Goal: Information Seeking & Learning: Learn about a topic

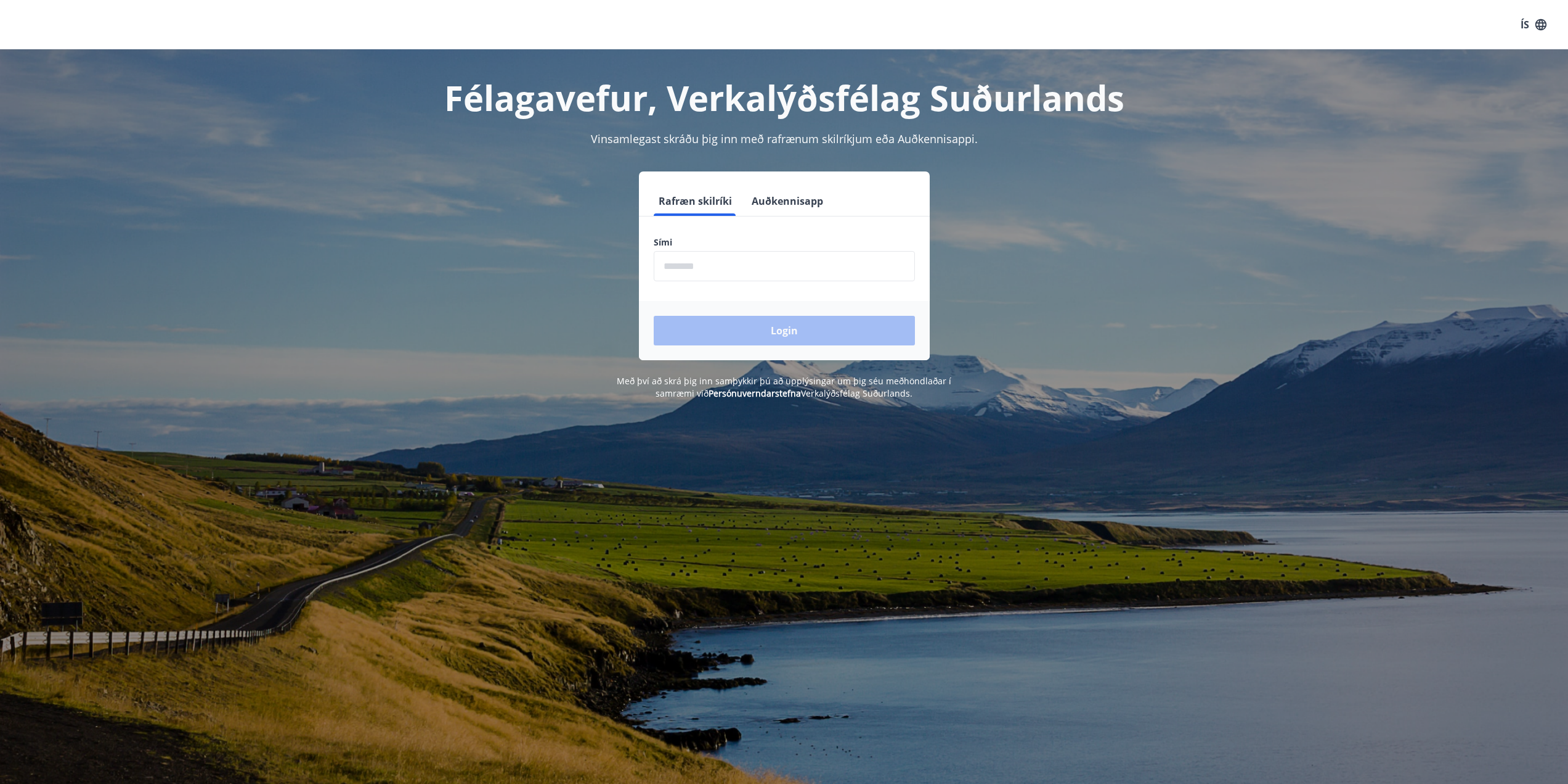
click at [707, 277] on input "phone" at bounding box center [784, 265] width 261 height 30
type input "********"
click at [760, 336] on button "Login" at bounding box center [784, 330] width 261 height 29
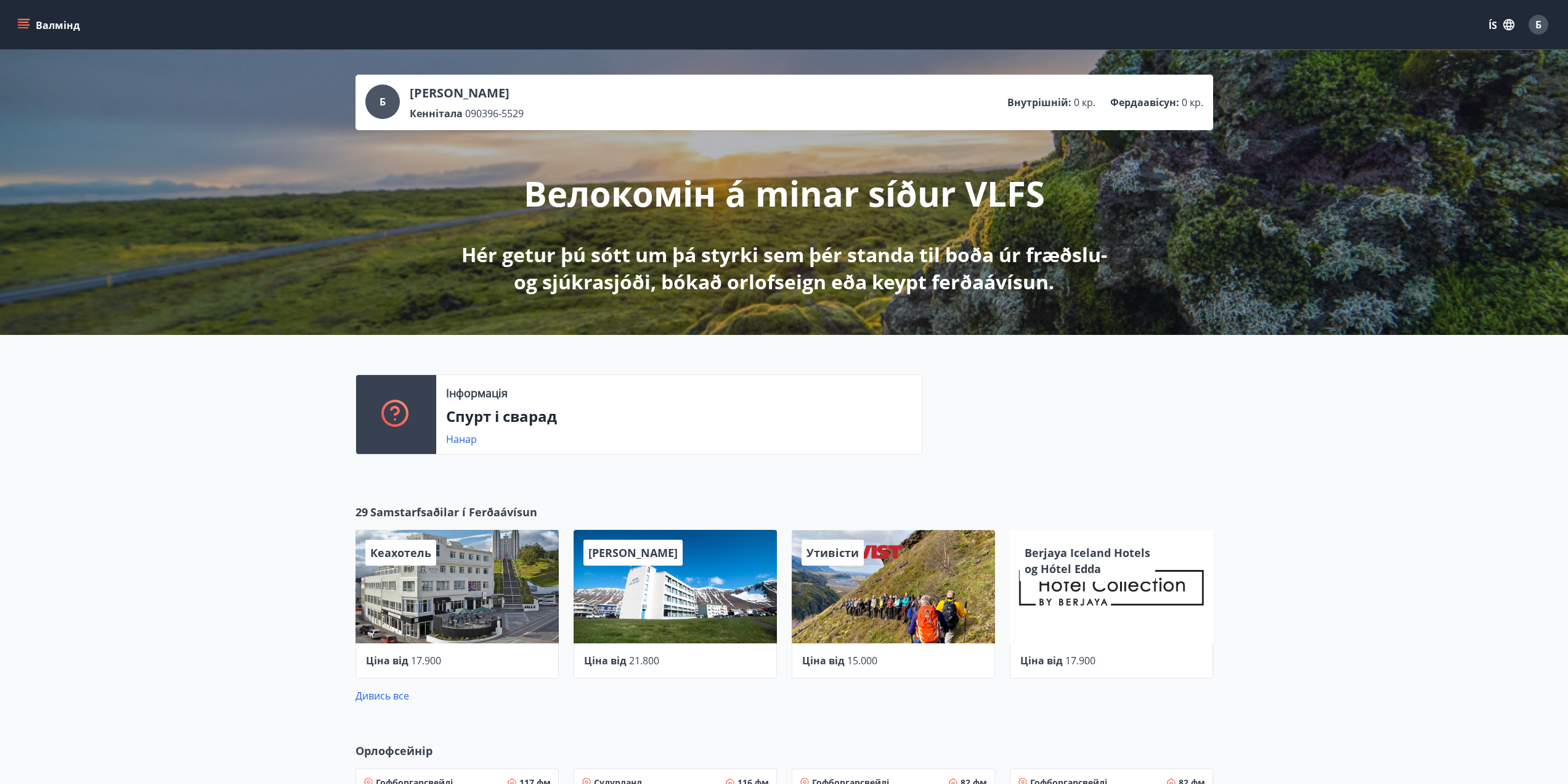
click at [59, 24] on font "Валмінд" at bounding box center [58, 25] width 45 height 14
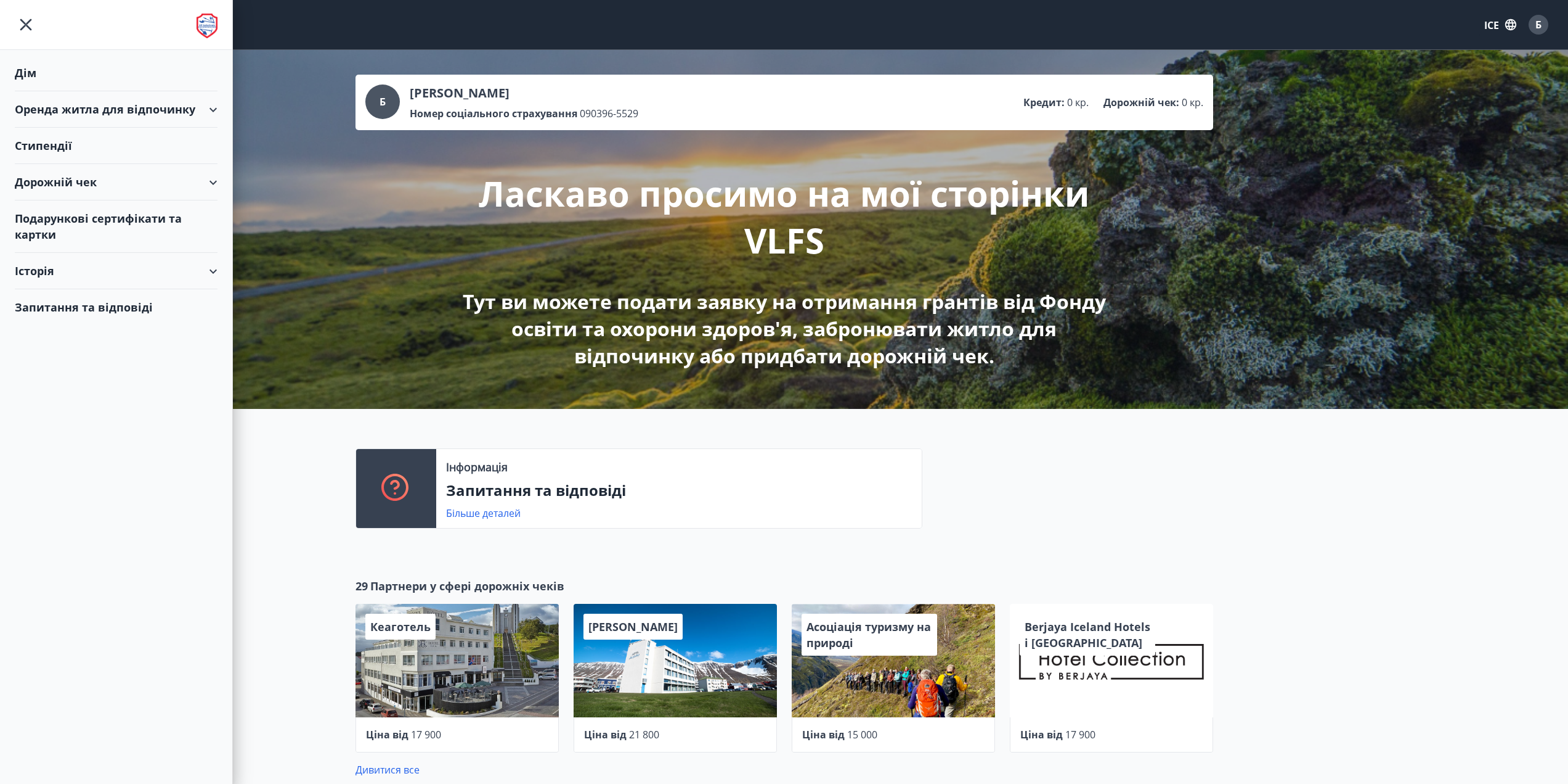
click at [200, 277] on div "Історія" at bounding box center [116, 271] width 203 height 37
click at [193, 223] on div "Подарункові сертифікати та картки" at bounding box center [116, 226] width 203 height 52
click at [84, 140] on div "Стипендії" at bounding box center [116, 145] width 203 height 37
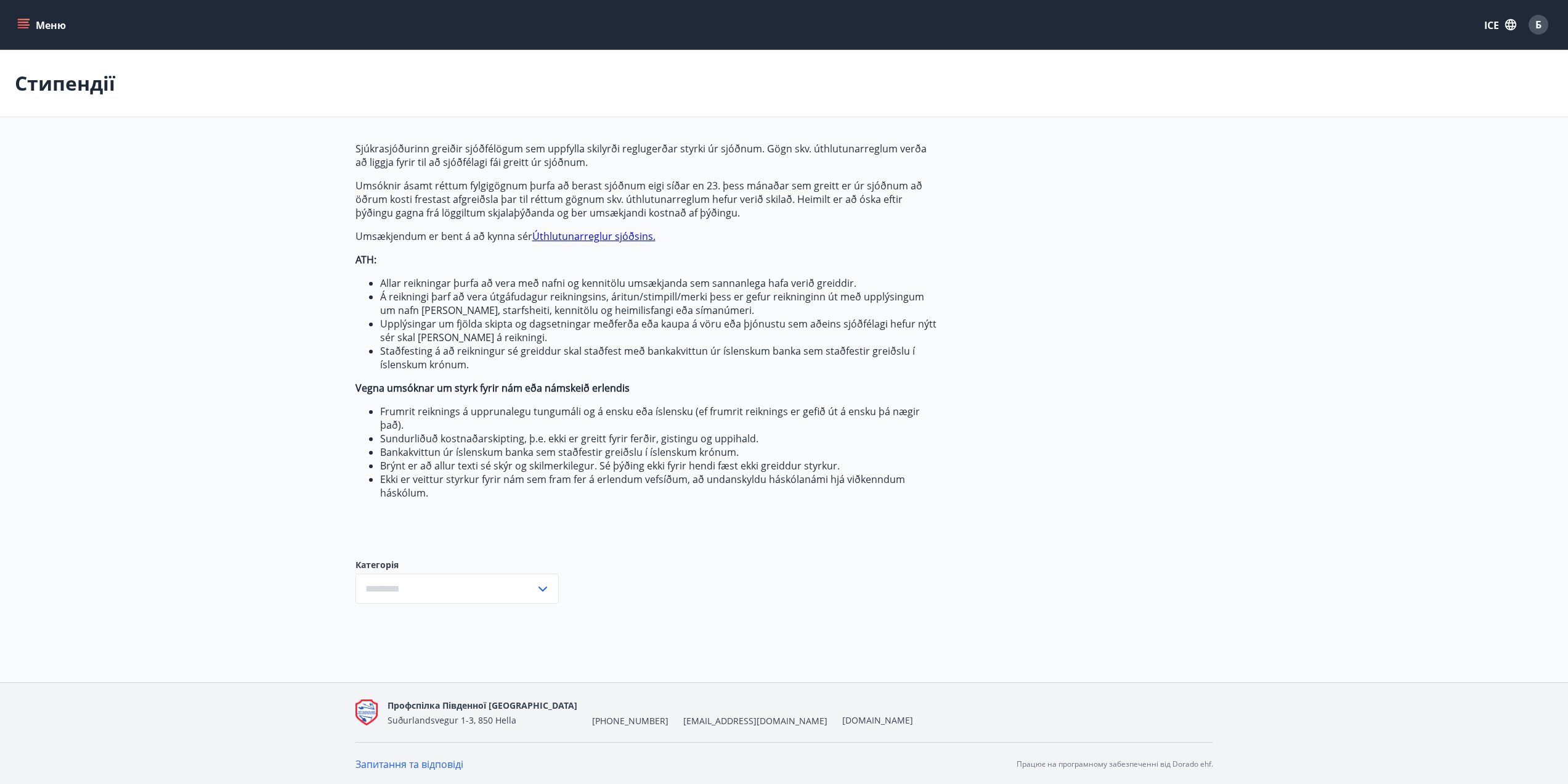
type input "***"
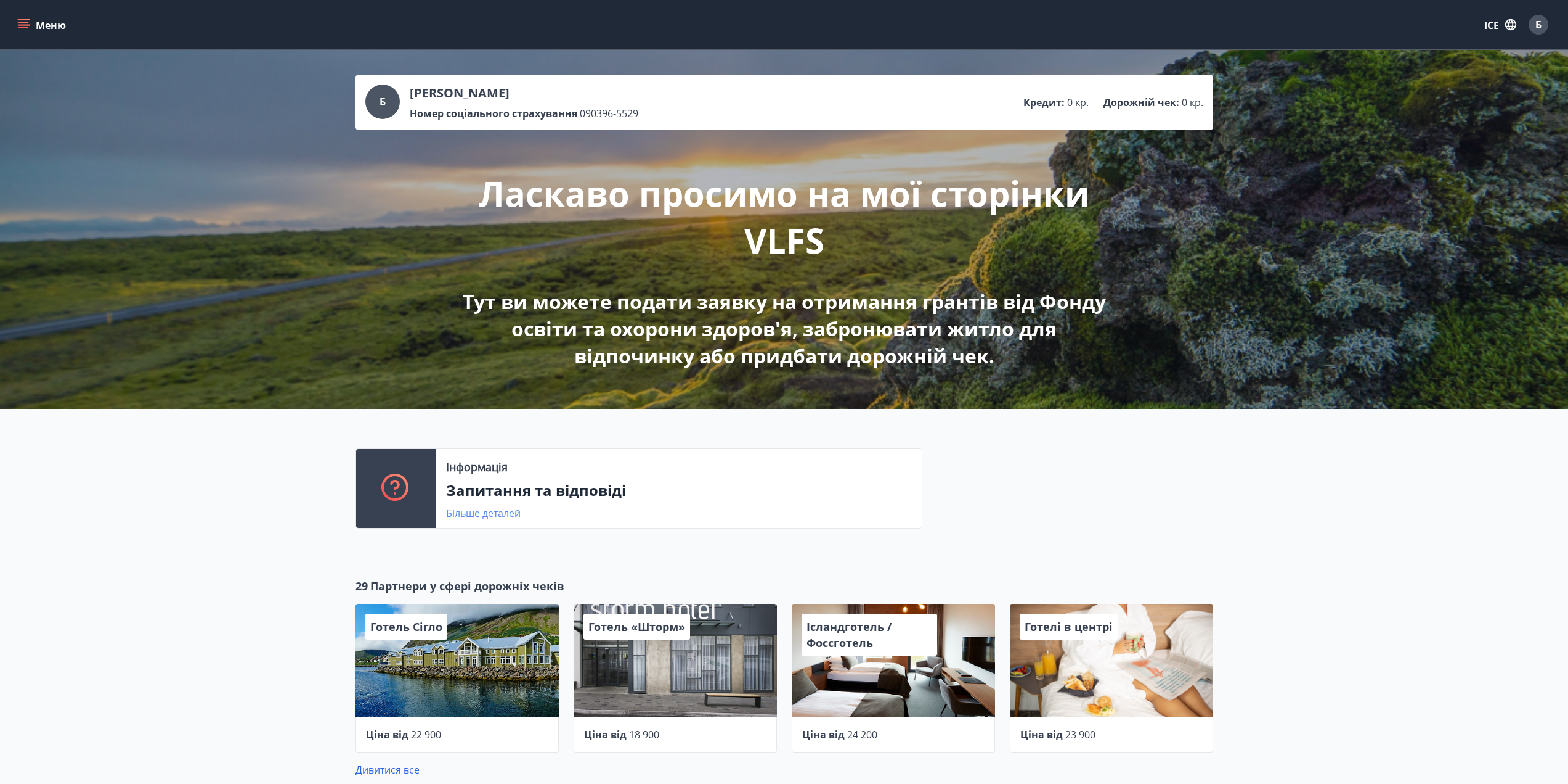
click at [475, 511] on font "Більше деталей" at bounding box center [484, 512] width 75 height 14
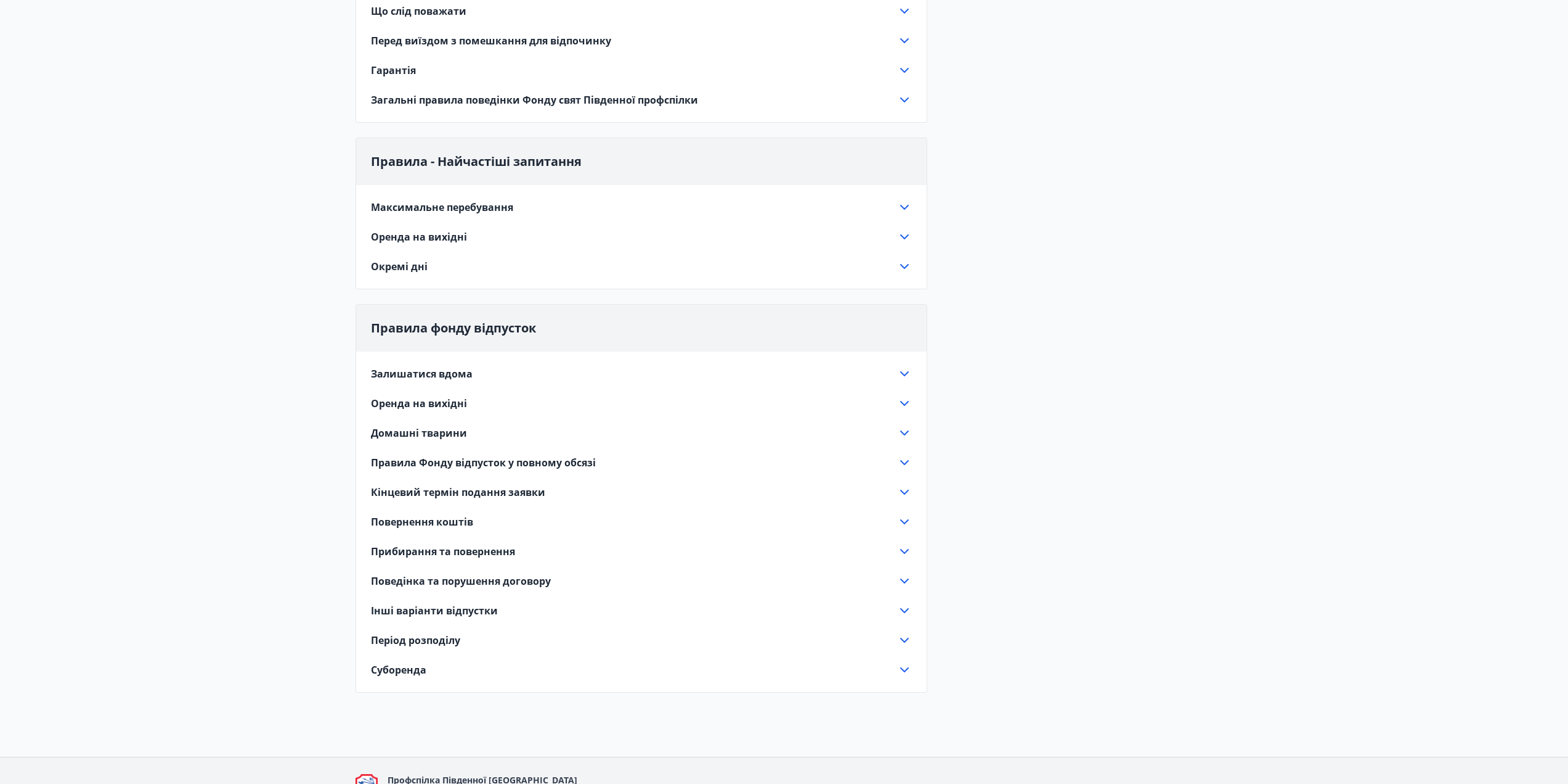
scroll to position [493, 0]
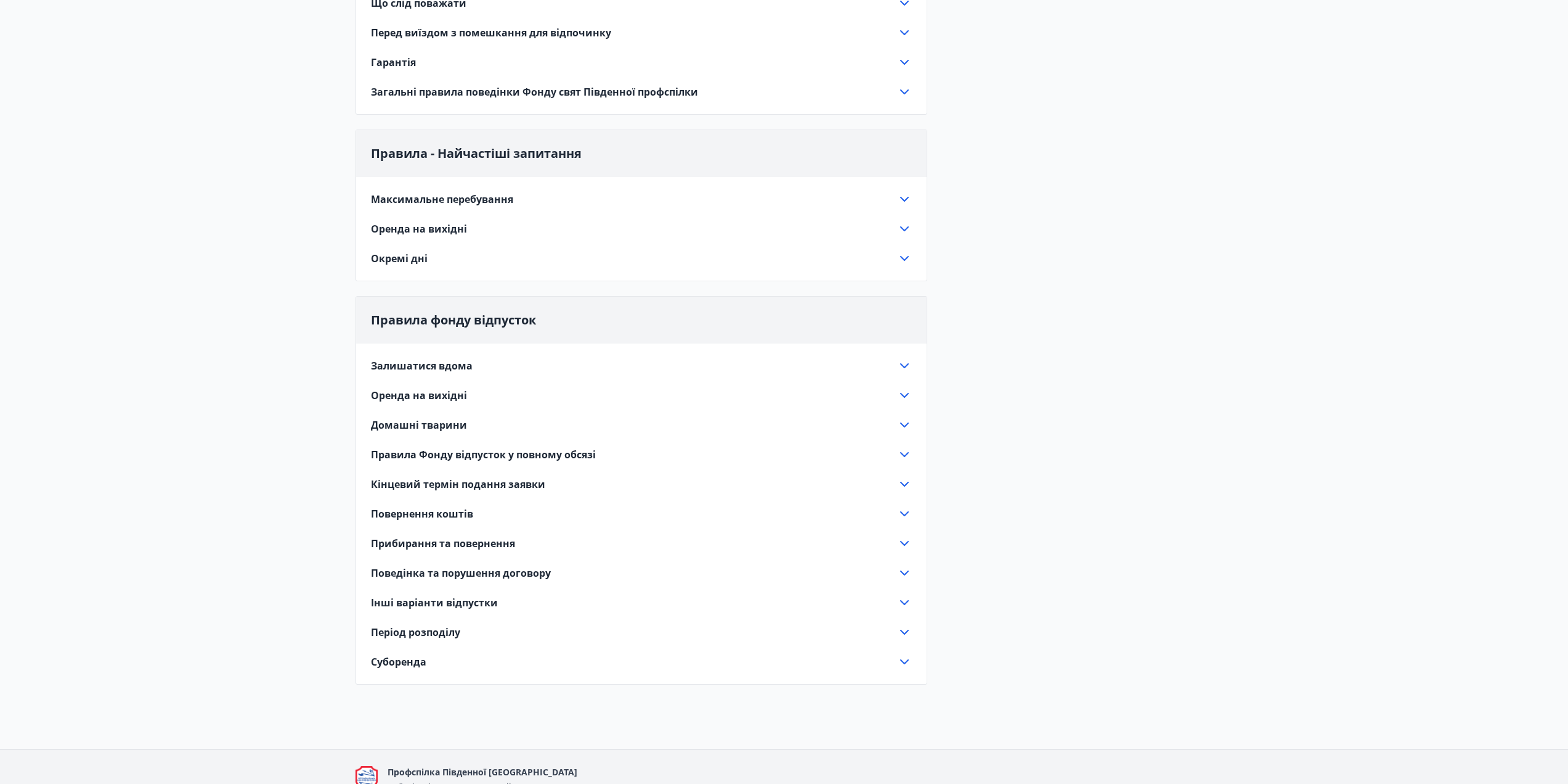
click at [458, 513] on font "Повернення коштів" at bounding box center [422, 513] width 102 height 14
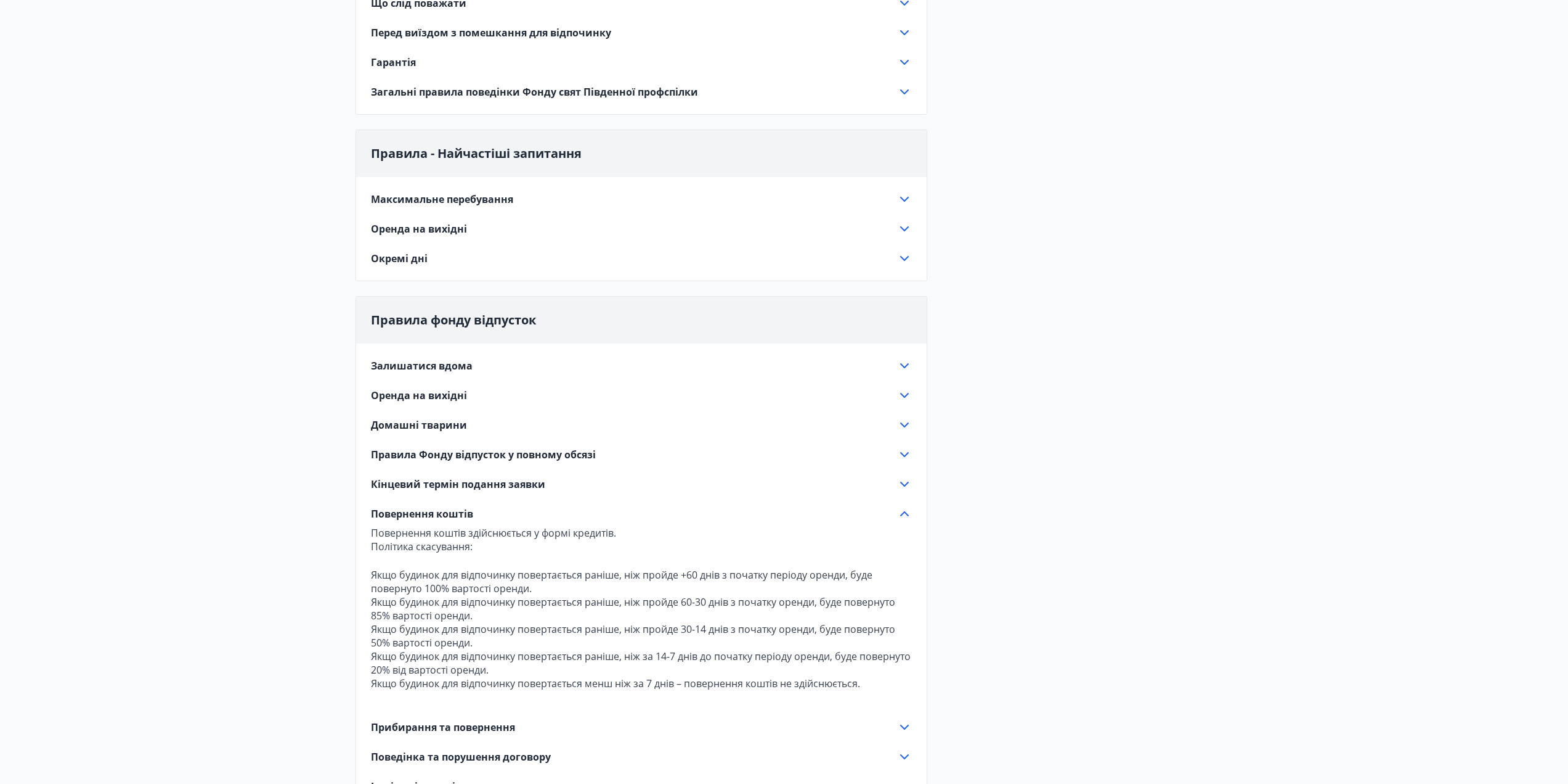
click at [458, 513] on font "Повернення коштів" at bounding box center [422, 513] width 102 height 14
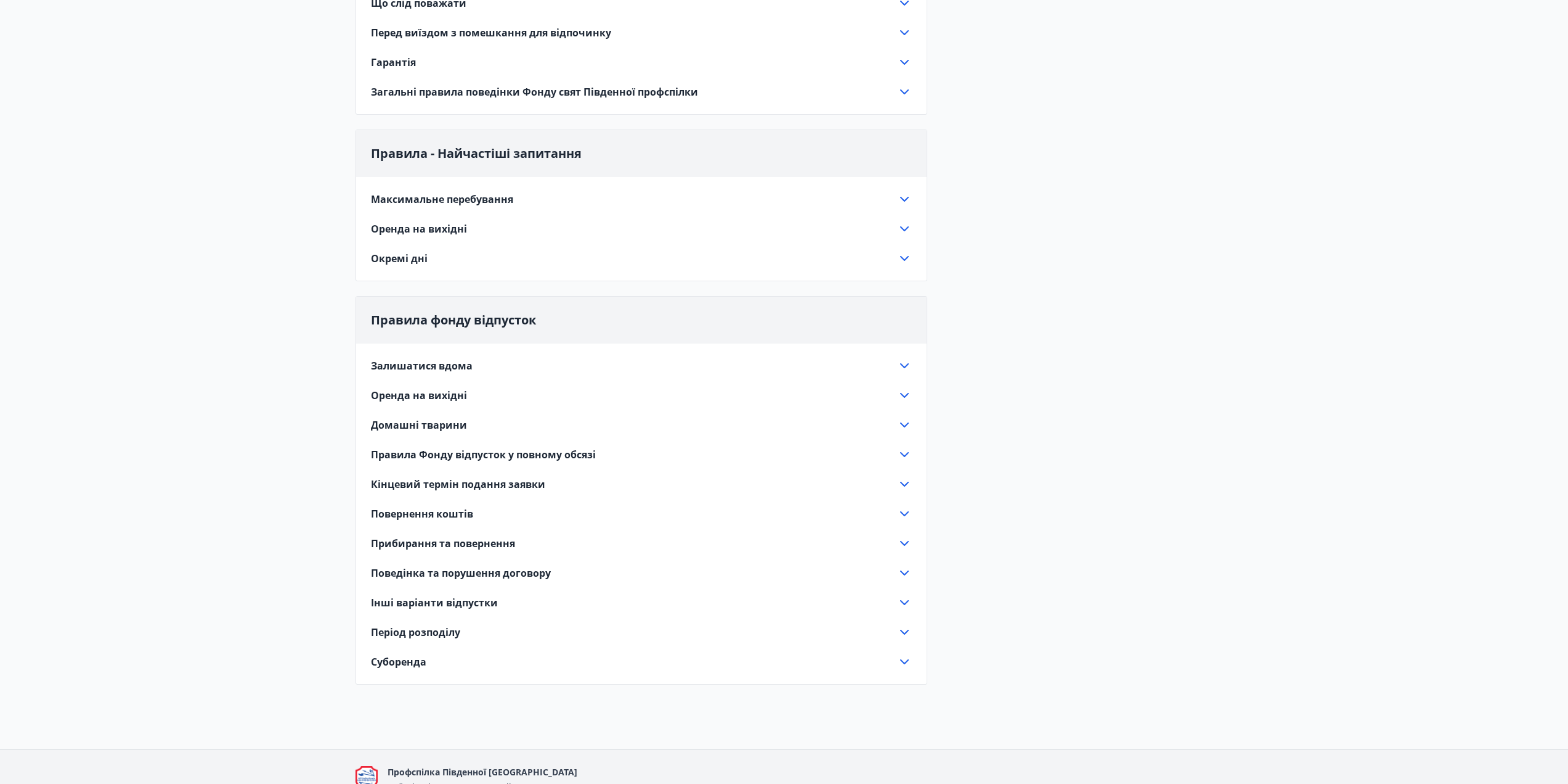
click at [416, 664] on font "Суборенда" at bounding box center [399, 661] width 56 height 14
click at [428, 478] on font "Кінцевий термін подання заявки" at bounding box center [458, 484] width 175 height 14
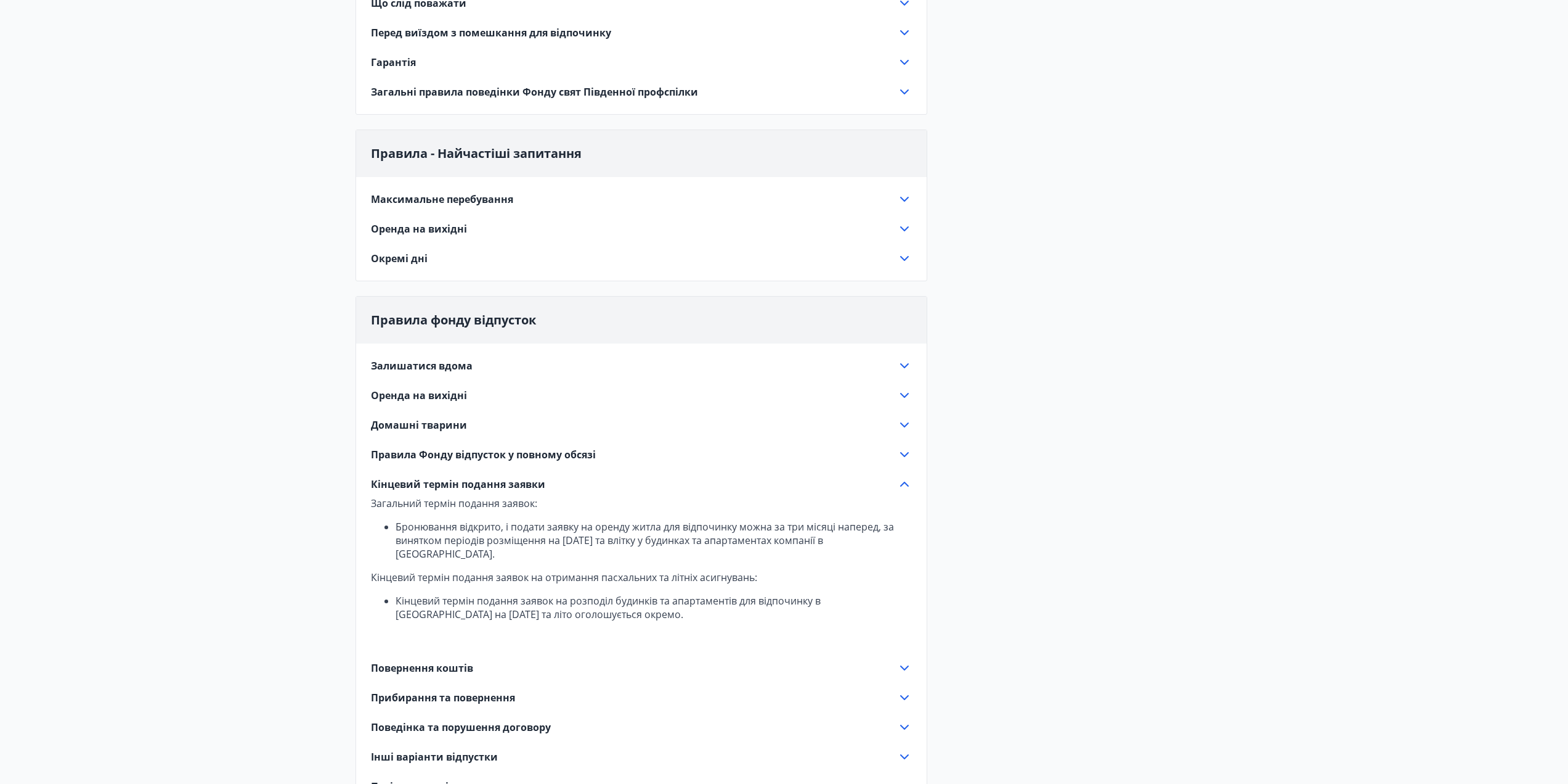
click at [428, 426] on font "Домашні тварини" at bounding box center [419, 424] width 96 height 14
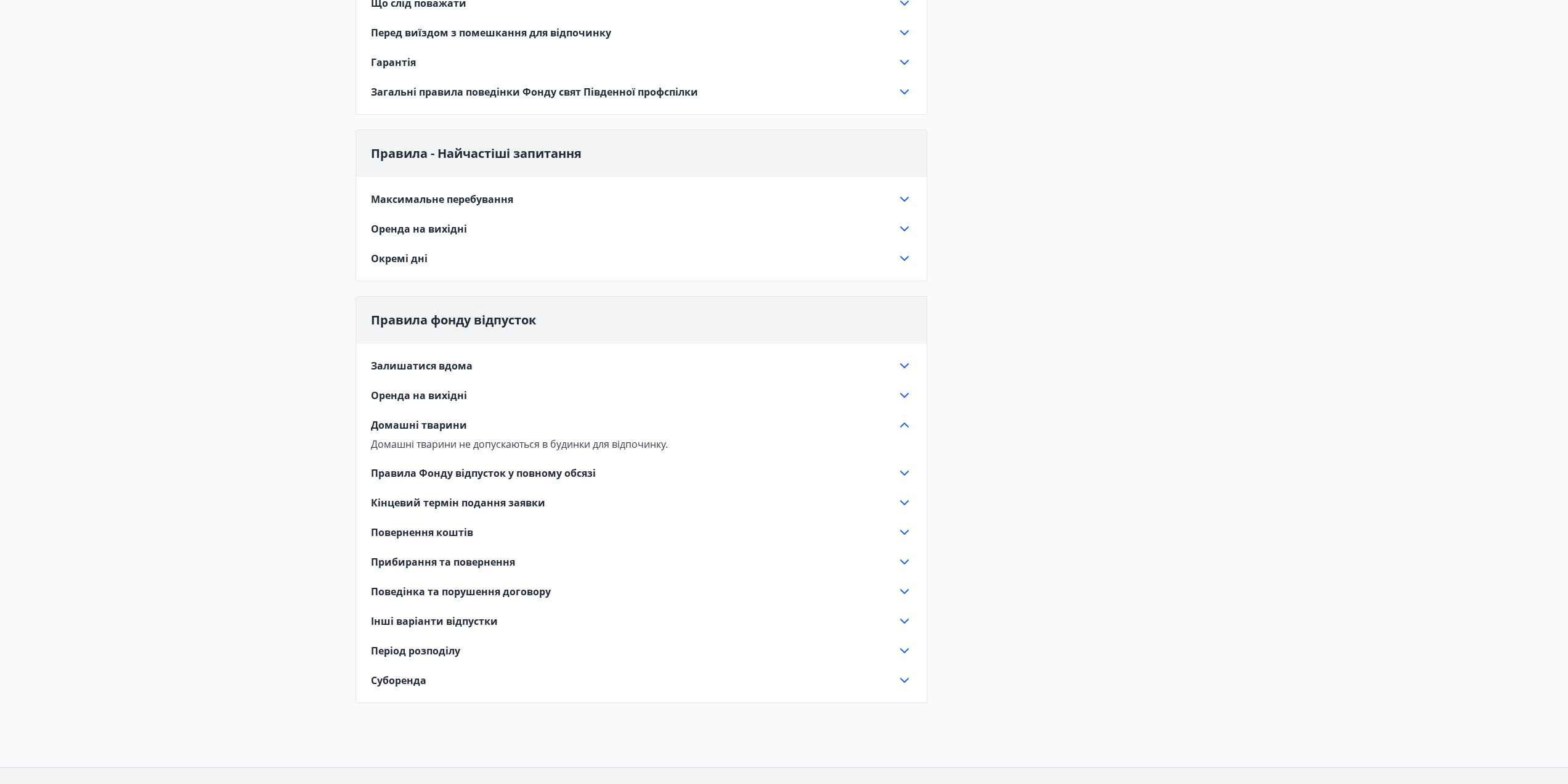
click at [437, 400] on font "Оренда на вихідні" at bounding box center [419, 395] width 96 height 14
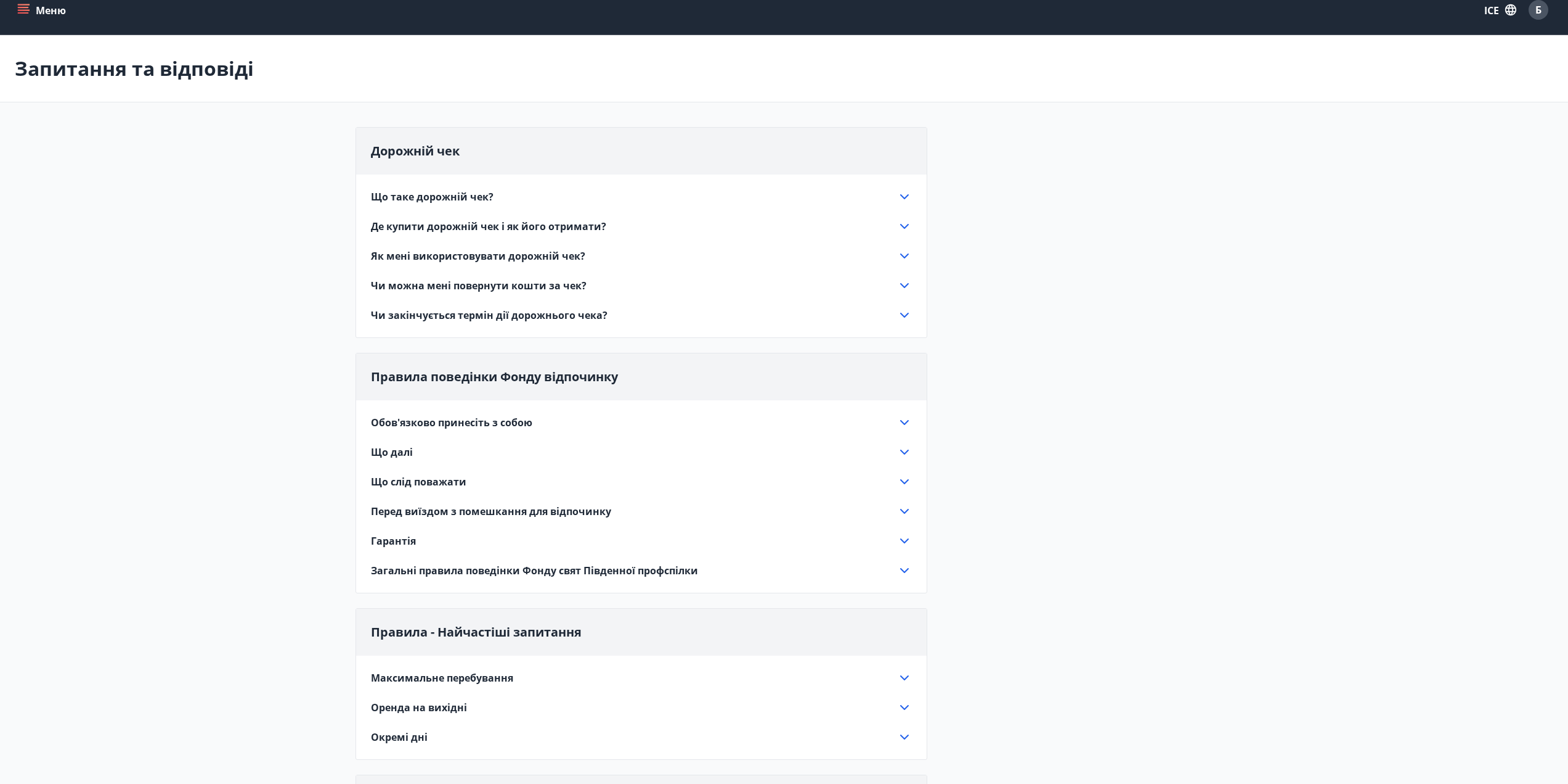
scroll to position [0, 0]
